Goal: Use online tool/utility: Utilize a website feature to perform a specific function

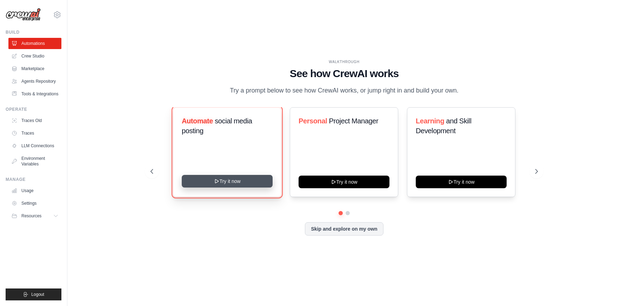
click at [218, 179] on icon at bounding box center [217, 182] width 6 height 6
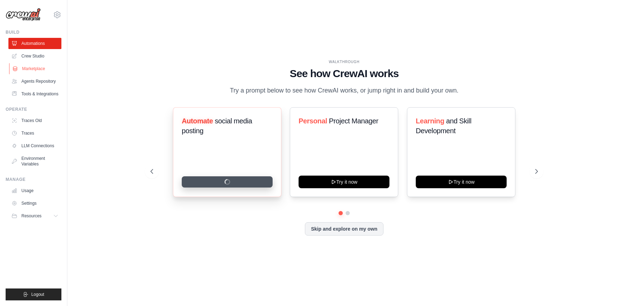
click at [27, 67] on link "Marketplace" at bounding box center [35, 68] width 53 height 11
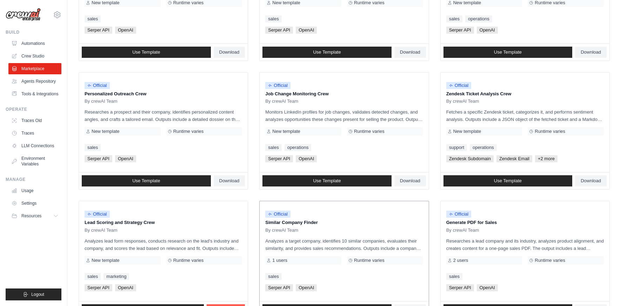
scroll to position [226, 0]
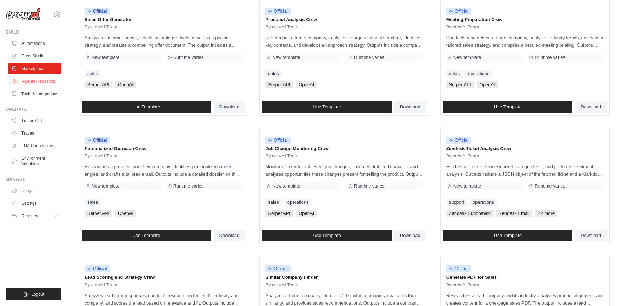
click at [26, 80] on link "Agents Repository" at bounding box center [35, 81] width 53 height 11
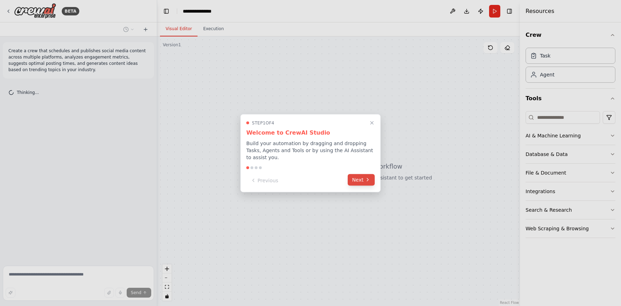
click at [355, 181] on button "Next" at bounding box center [361, 180] width 27 height 12
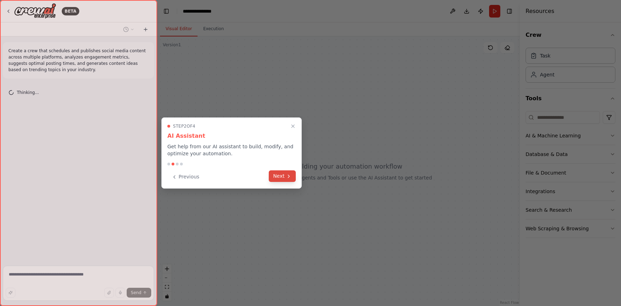
click at [281, 172] on button "Next" at bounding box center [282, 176] width 27 height 12
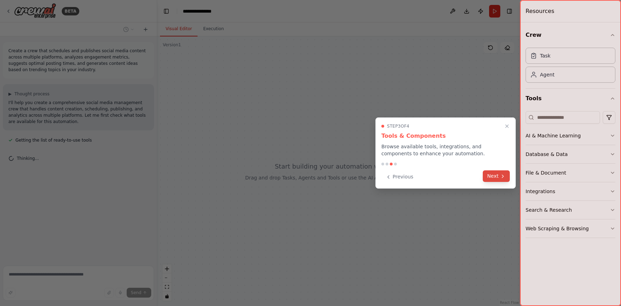
click at [500, 178] on icon at bounding box center [503, 177] width 6 height 6
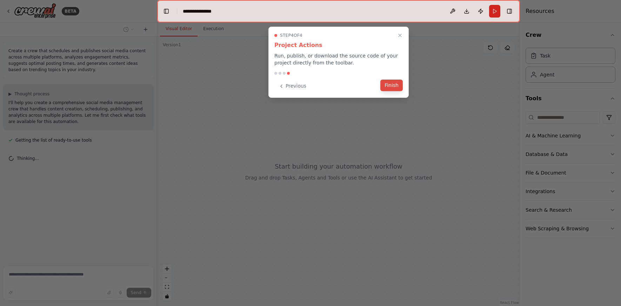
click at [393, 86] on button "Finish" at bounding box center [391, 86] width 22 height 12
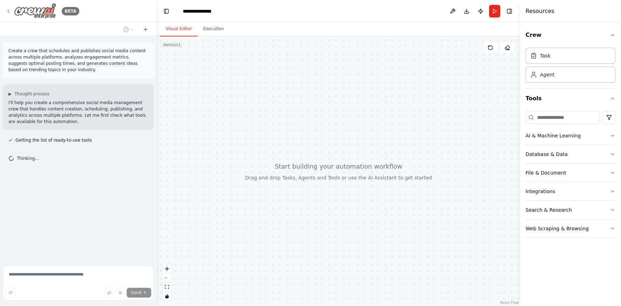
click at [11, 10] on icon at bounding box center [9, 11] width 6 height 6
